Goal: Task Accomplishment & Management: Complete application form

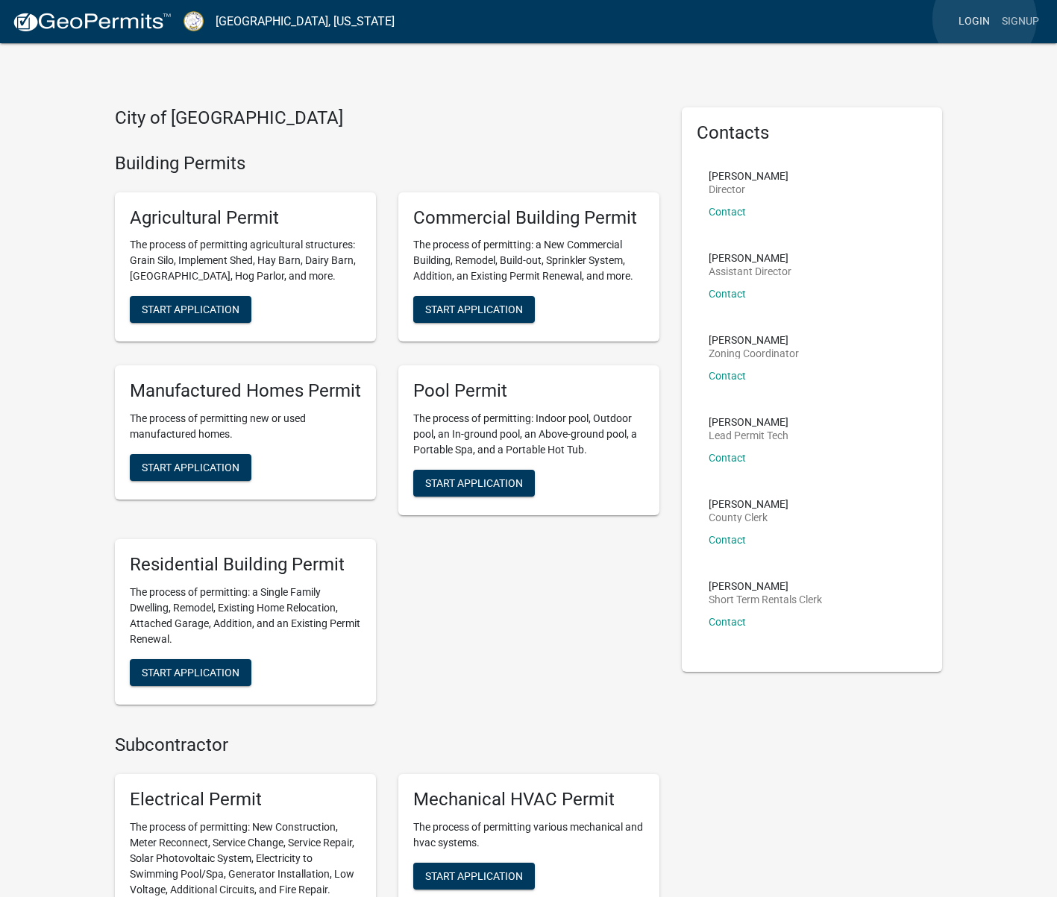
click at [984, 19] on link "Login" at bounding box center [973, 21] width 43 height 28
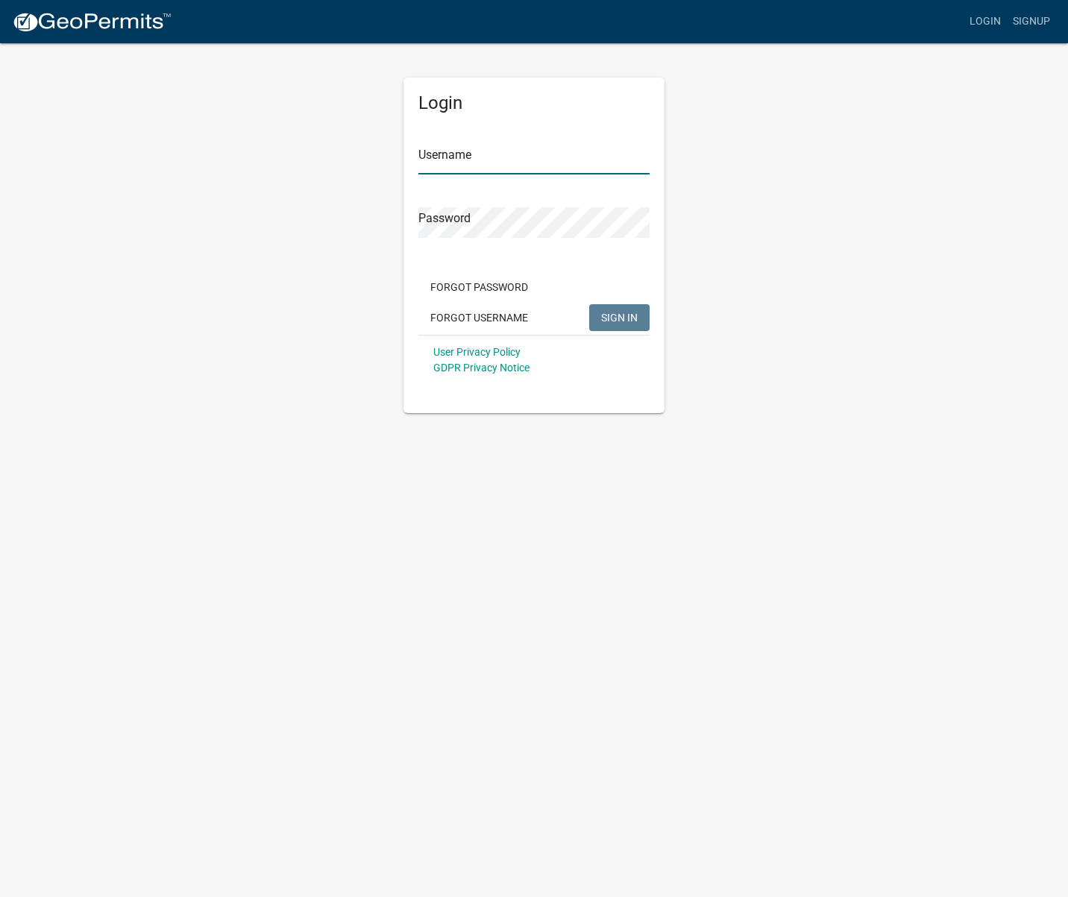
type input "BHHOconee"
click at [592, 302] on div "Forgot Password Forgot Username SIGN IN" at bounding box center [533, 304] width 231 height 61
click at [618, 323] on span "SIGN IN" at bounding box center [619, 317] width 37 height 12
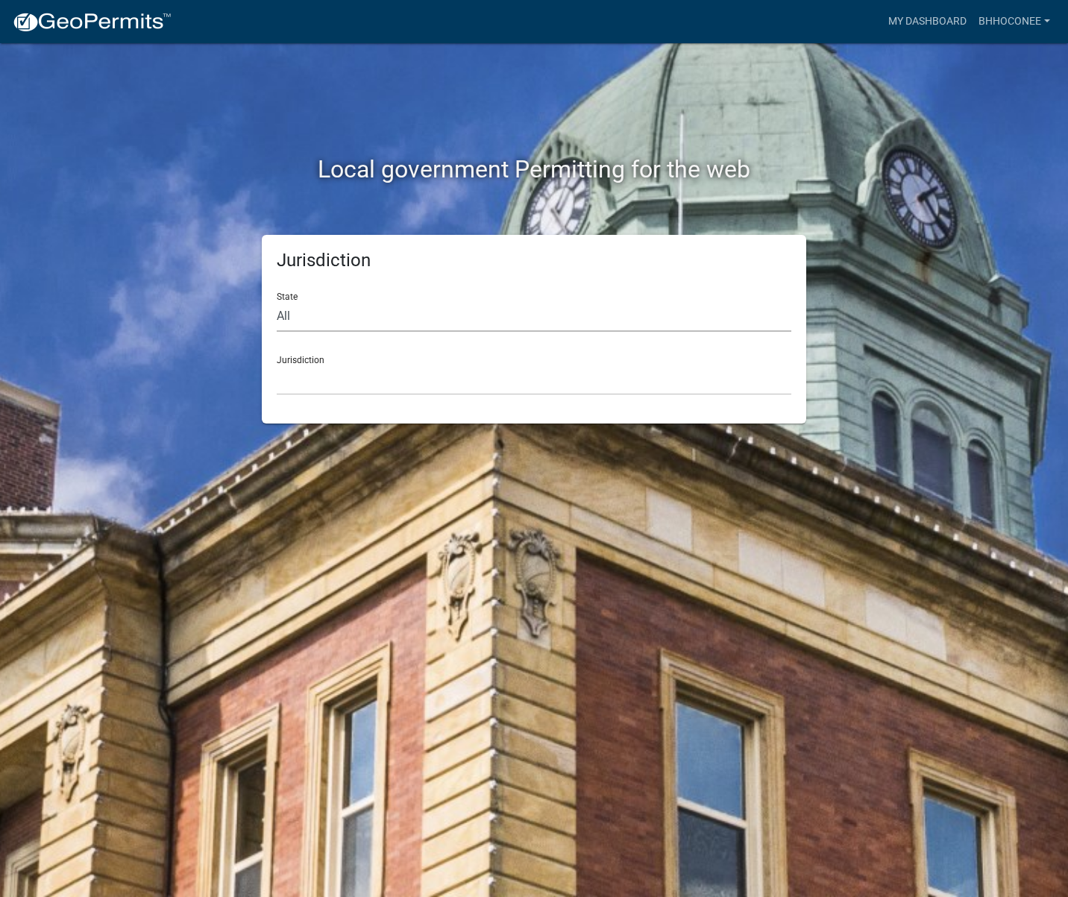
click at [337, 320] on select "All [US_STATE] [US_STATE] [US_STATE] [US_STATE] [US_STATE] [US_STATE] [US_STATE…" at bounding box center [534, 316] width 514 height 31
select select "[US_STATE]"
click at [277, 301] on select "All [US_STATE] [US_STATE] [US_STATE] [US_STATE] [US_STATE] [US_STATE] [US_STATE…" at bounding box center [534, 316] width 514 height 31
click at [345, 367] on select "[GEOGRAPHIC_DATA], [US_STATE][PERSON_NAME][GEOGRAPHIC_DATA], [US_STATE][PERSON_…" at bounding box center [534, 380] width 514 height 31
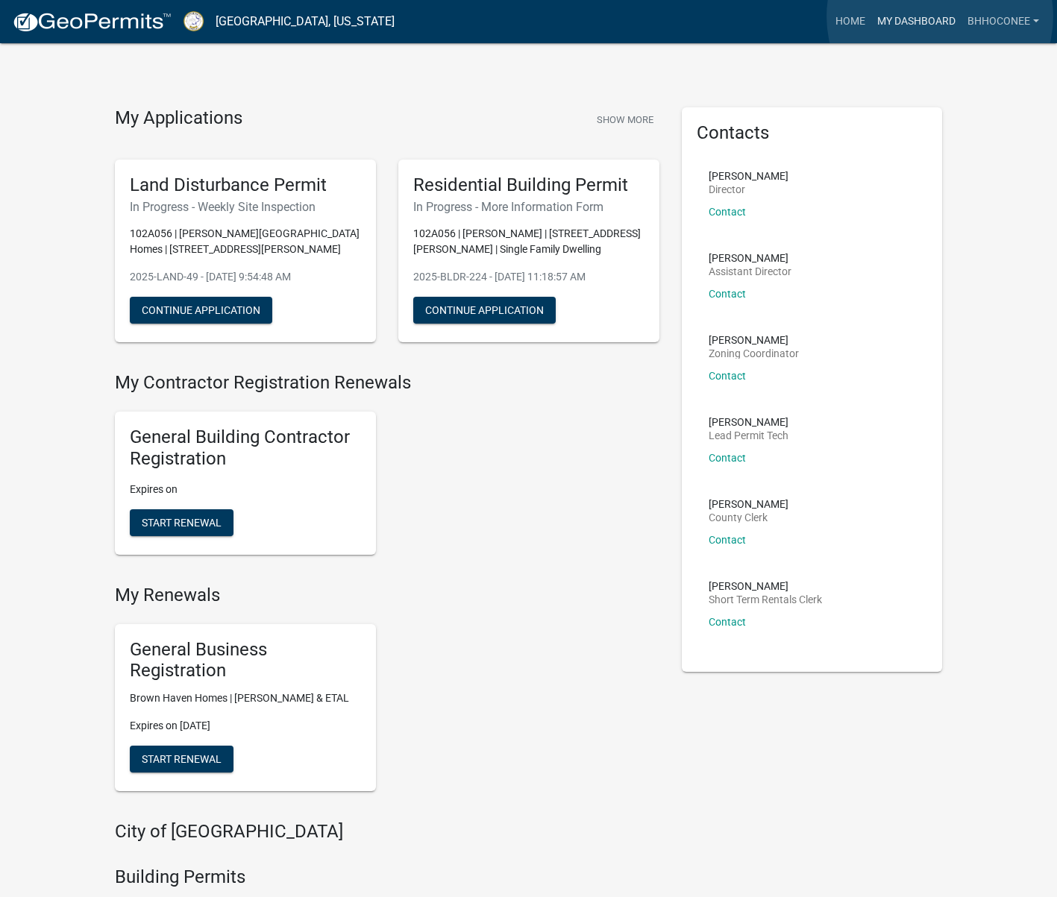
click at [939, 16] on link "My Dashboard" at bounding box center [916, 21] width 90 height 28
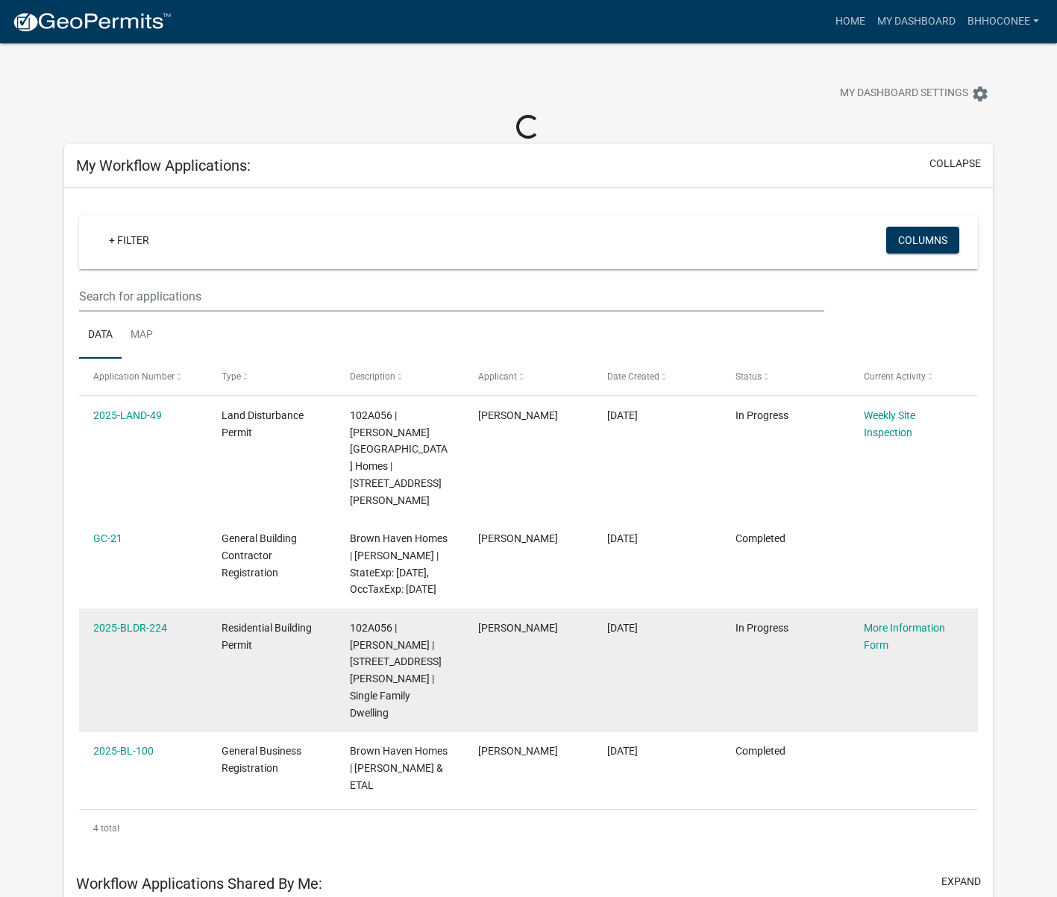
click at [906, 625] on div "More Information Form" at bounding box center [913, 637] width 100 height 34
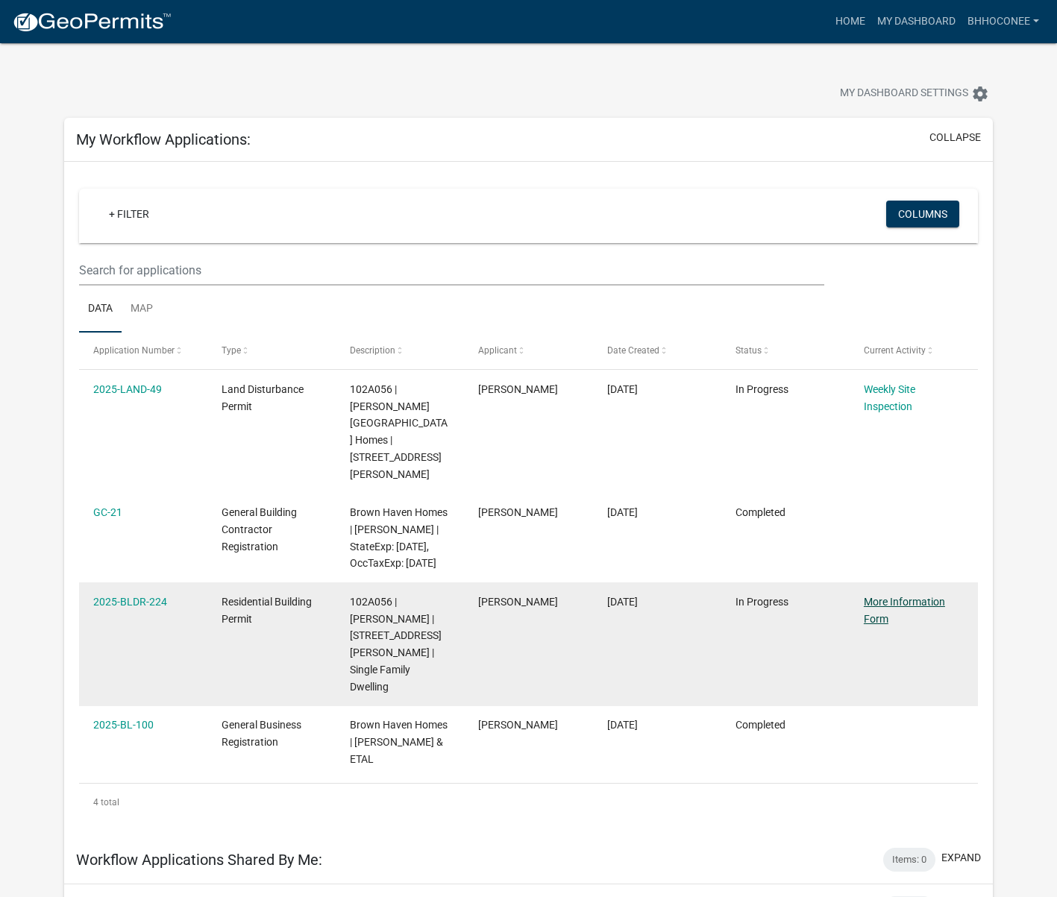
click at [912, 599] on link "More Information Form" at bounding box center [903, 610] width 81 height 29
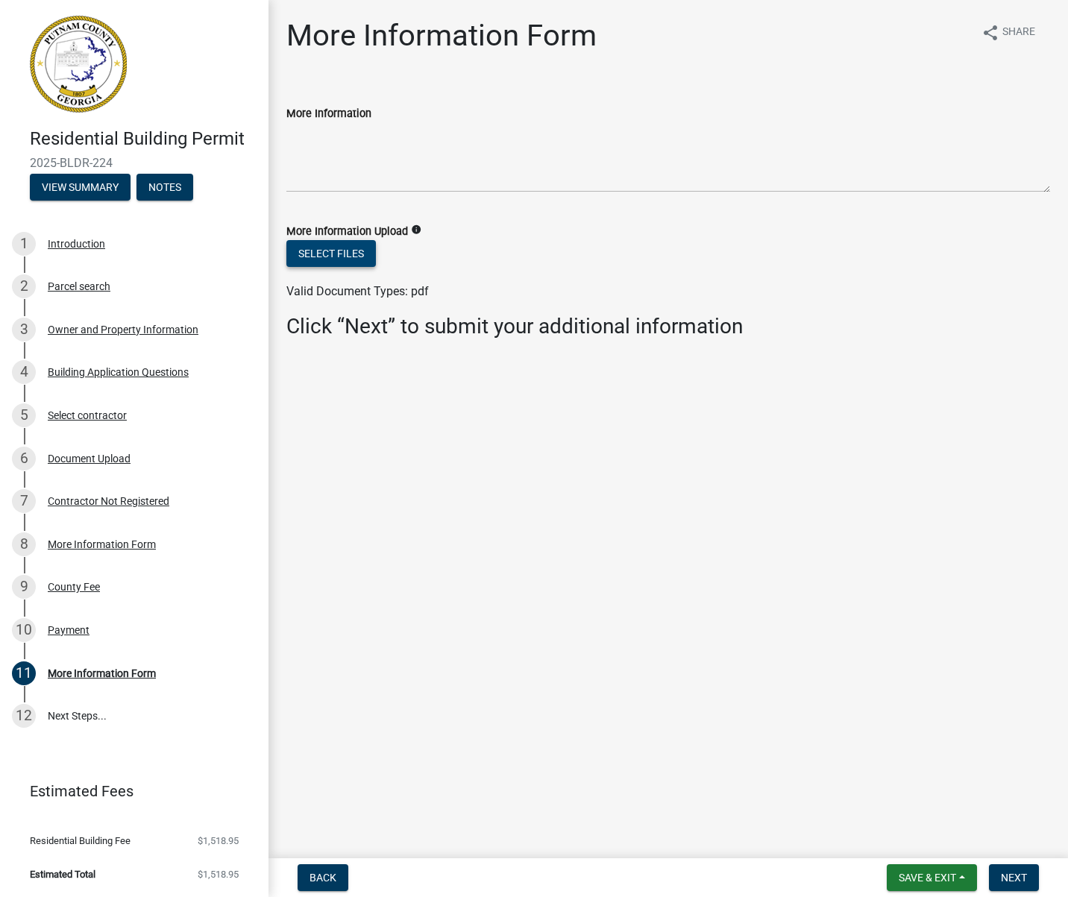
click at [309, 251] on button "Select files" at bounding box center [330, 253] width 89 height 27
click at [330, 258] on button "Select files" at bounding box center [330, 253] width 89 height 27
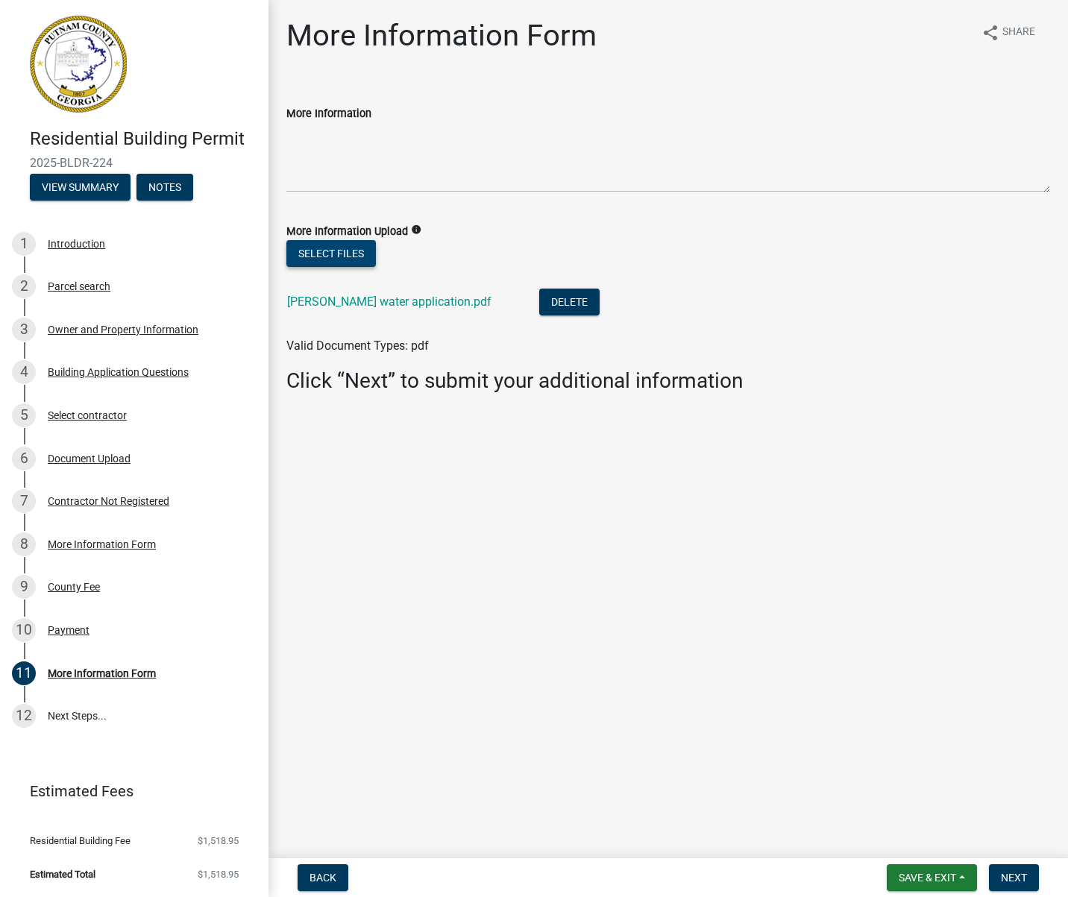
click at [330, 248] on button "Select files" at bounding box center [330, 253] width 89 height 27
click at [346, 253] on button "Select files" at bounding box center [330, 253] width 89 height 27
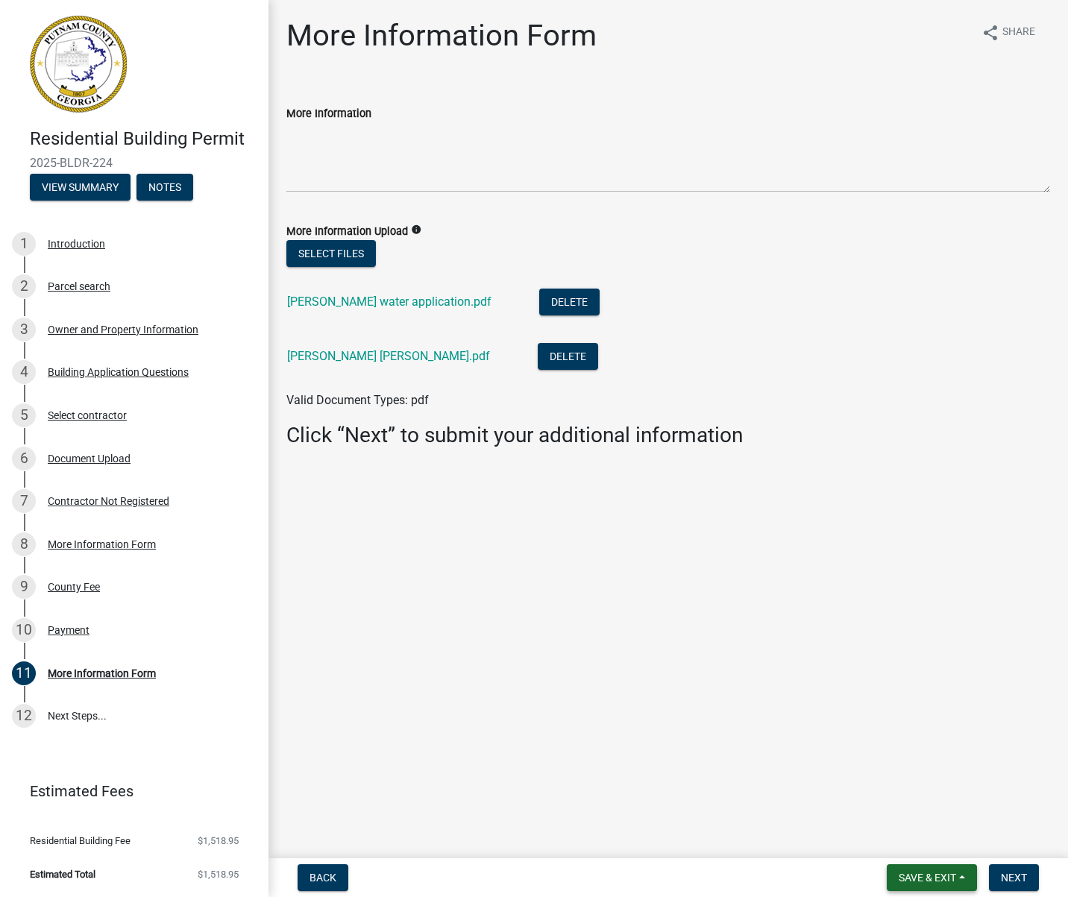
click at [919, 879] on span "Save & Exit" at bounding box center [926, 878] width 57 height 12
click at [919, 843] on button "Save & Exit" at bounding box center [916, 839] width 119 height 36
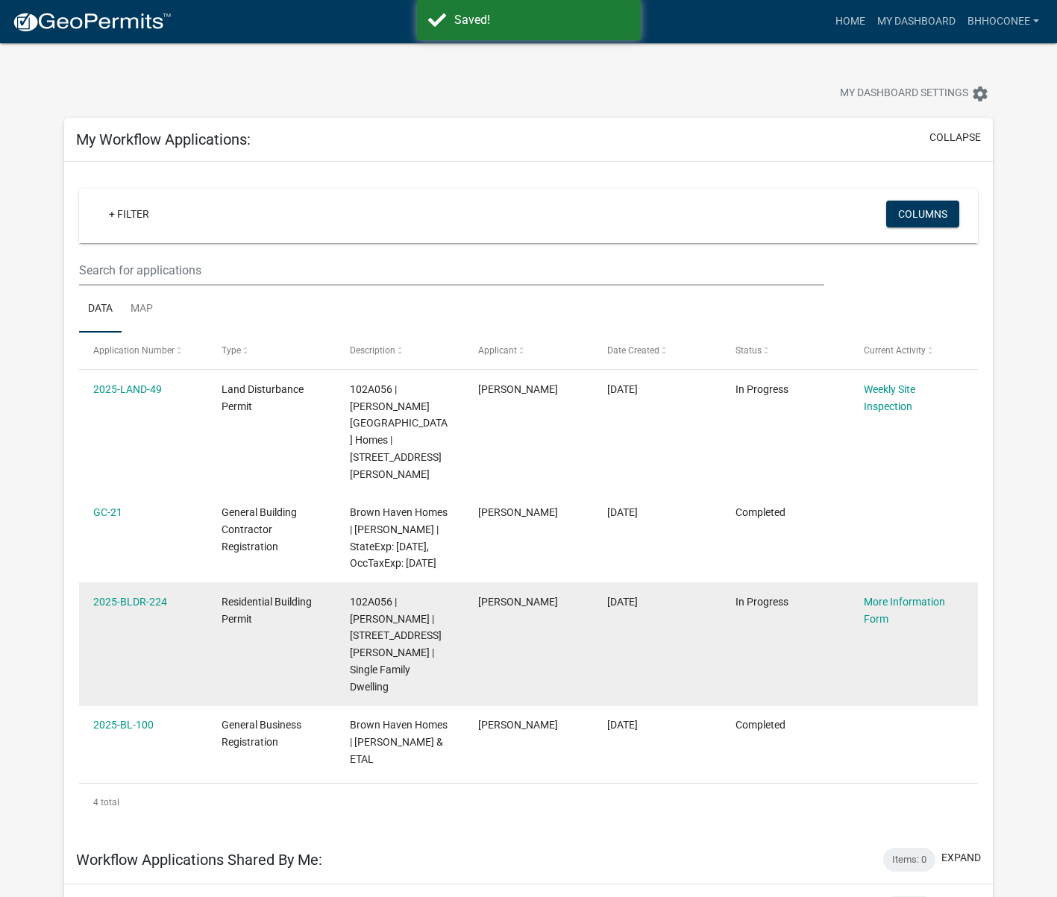
click at [884, 630] on datatable-body-cell "More Information Form" at bounding box center [913, 643] width 128 height 123
click at [879, 612] on link "More Information Form" at bounding box center [903, 610] width 81 height 29
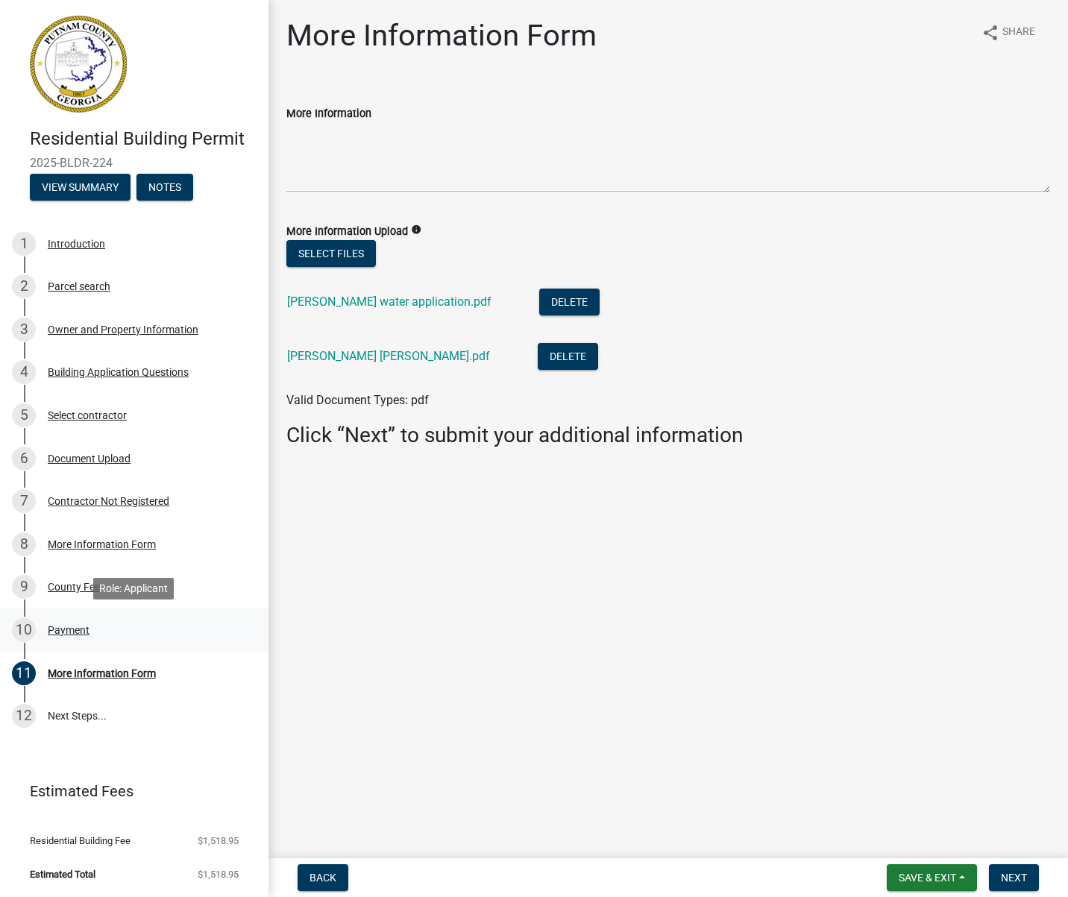
click at [64, 632] on div "Payment" at bounding box center [69, 630] width 42 height 10
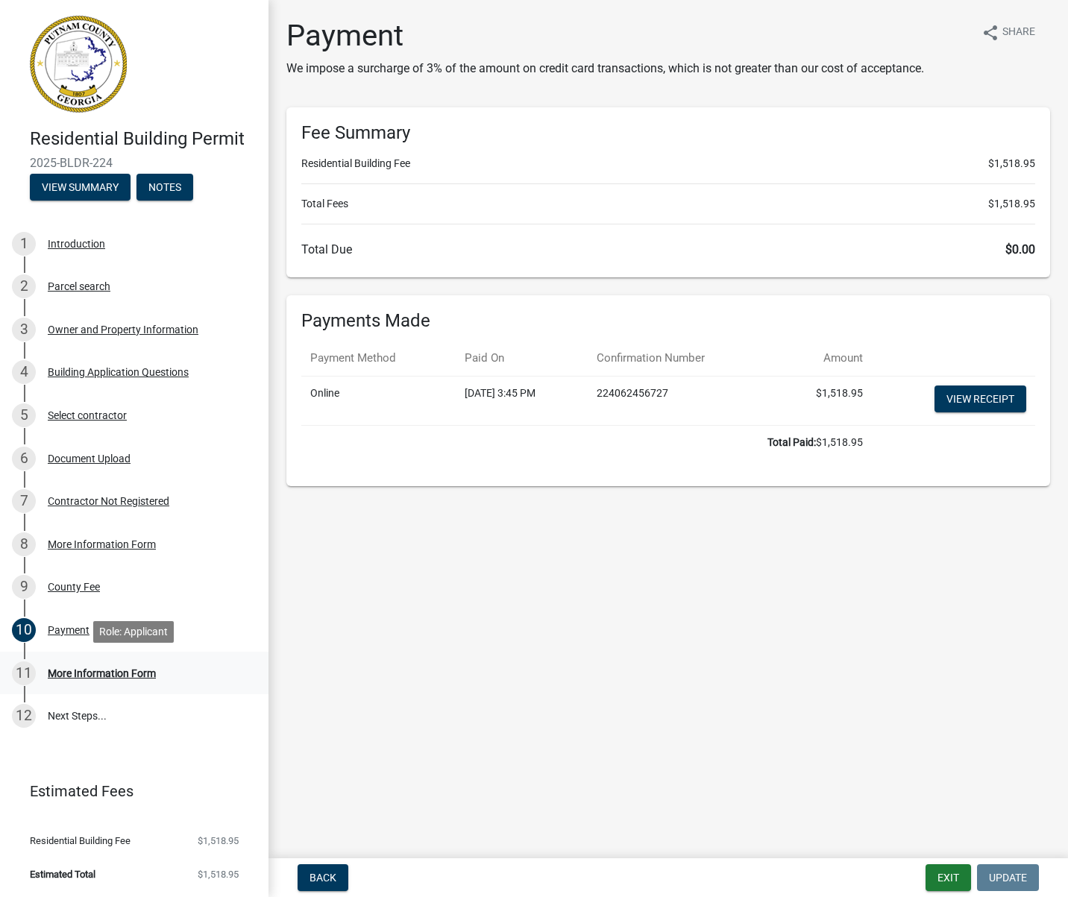
click at [107, 675] on div "More Information Form" at bounding box center [102, 673] width 108 height 10
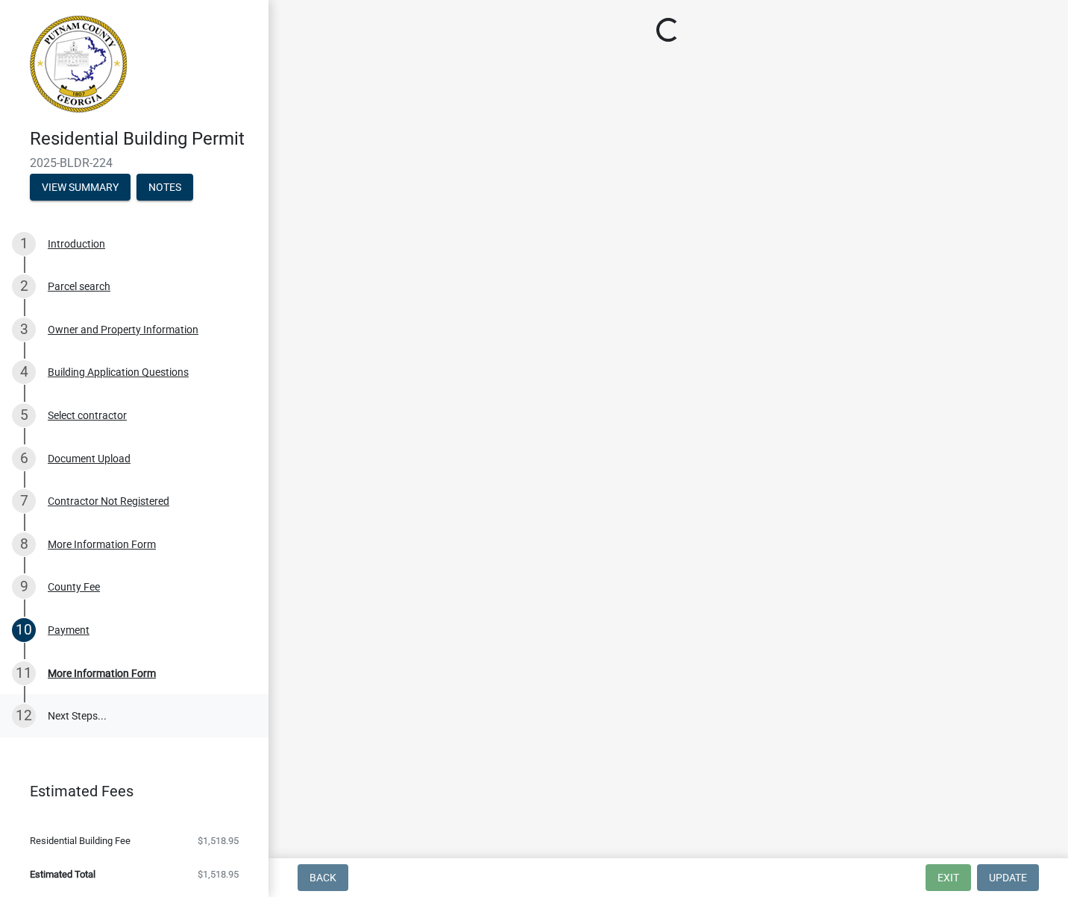
click at [86, 725] on link "12 Next Steps..." at bounding box center [134, 715] width 268 height 43
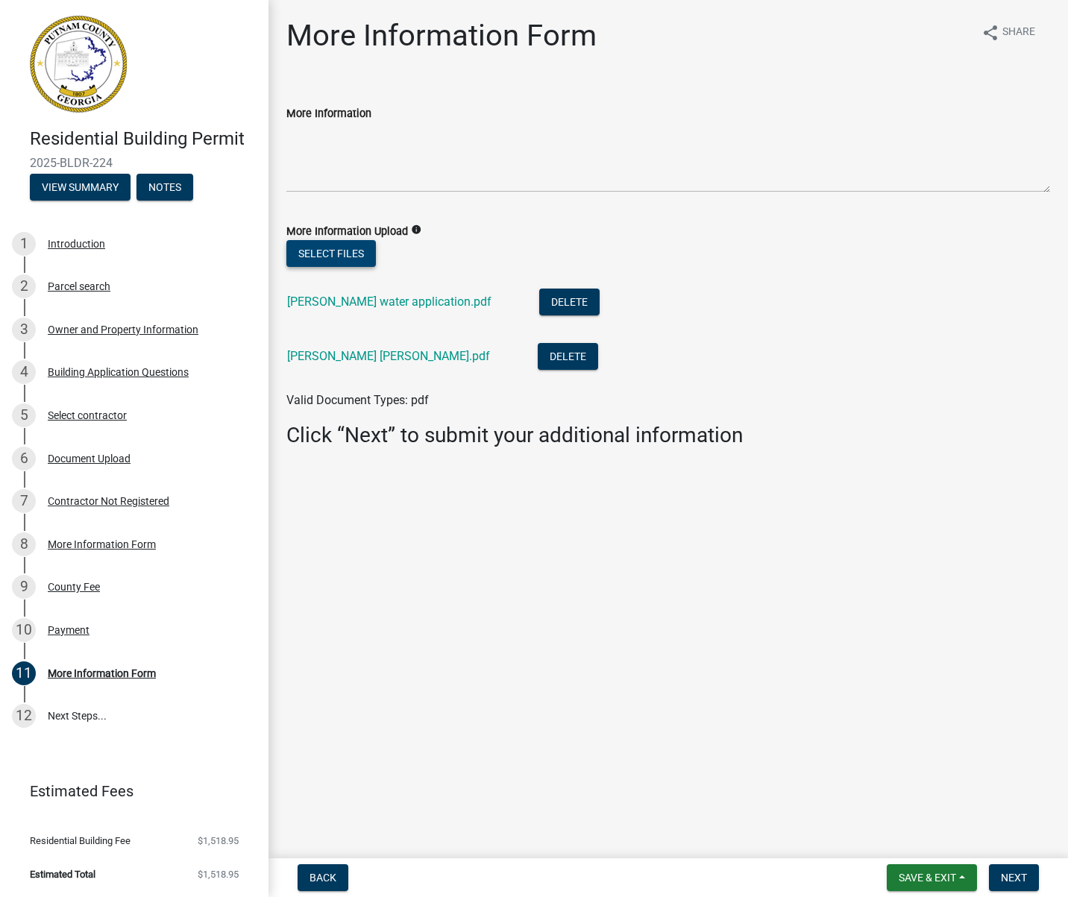
click at [341, 258] on button "Select files" at bounding box center [330, 253] width 89 height 27
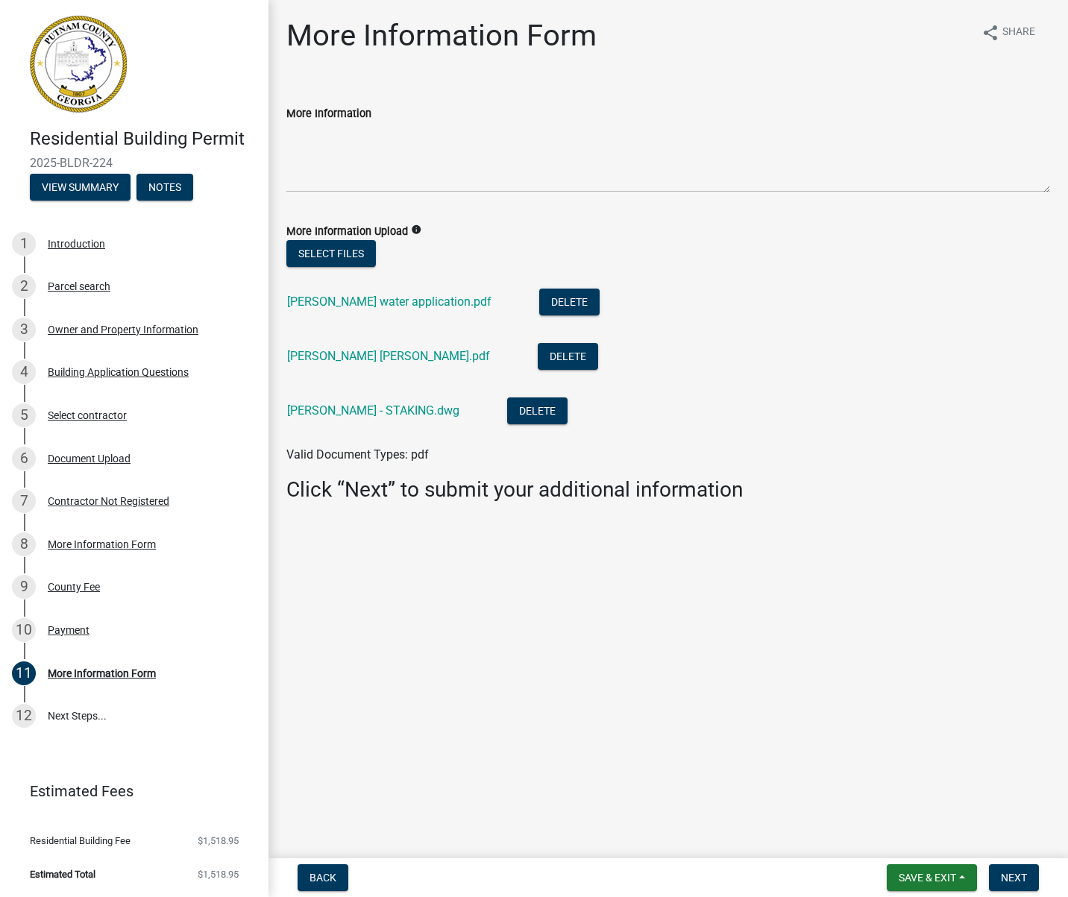
click at [331, 271] on ul "[PERSON_NAME] water application.pdf Delete [PERSON_NAME] [PERSON_NAME][GEOGRAPH…" at bounding box center [667, 358] width 763 height 175
click at [372, 254] on button "Select files" at bounding box center [330, 253] width 89 height 27
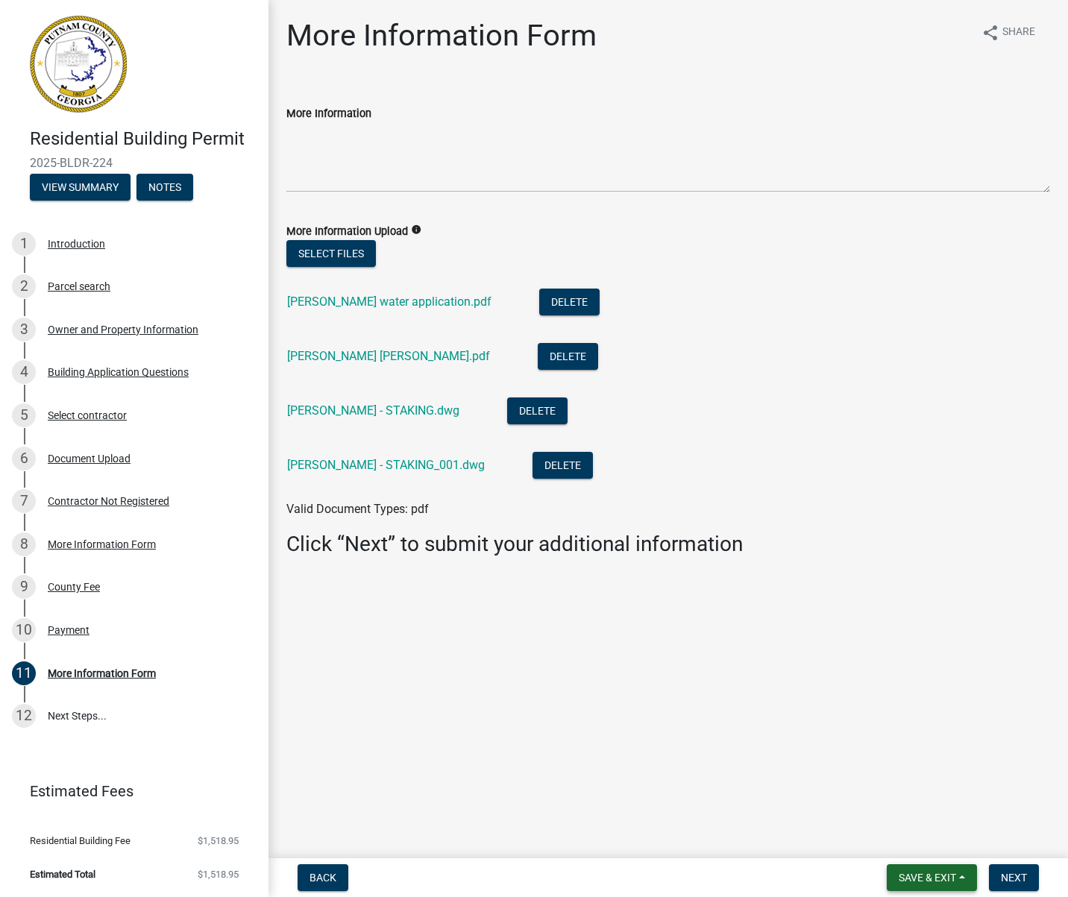
click at [931, 874] on span "Save & Exit" at bounding box center [926, 878] width 57 height 12
click at [913, 837] on button "Save & Exit" at bounding box center [916, 839] width 119 height 36
